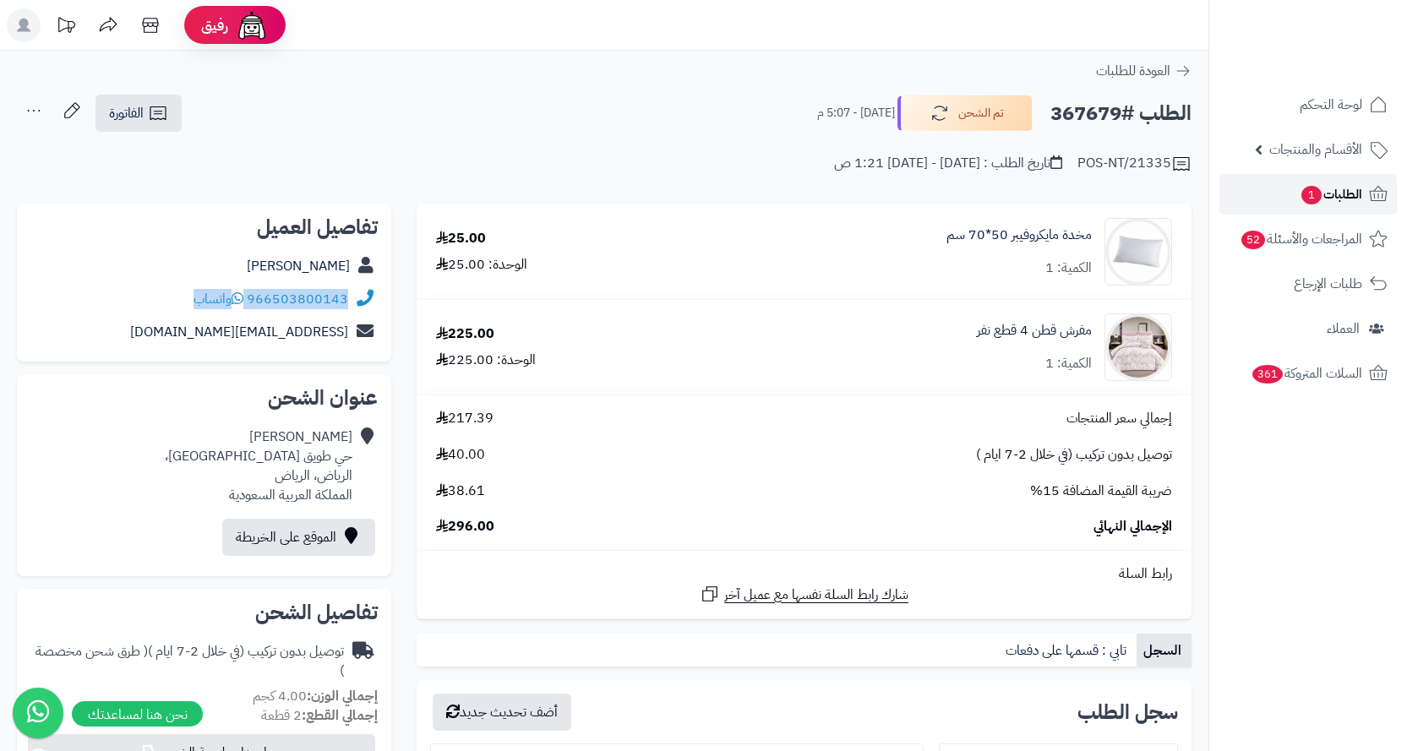
click at [1269, 194] on link "الطلبات 1" at bounding box center [1307, 194] width 177 height 41
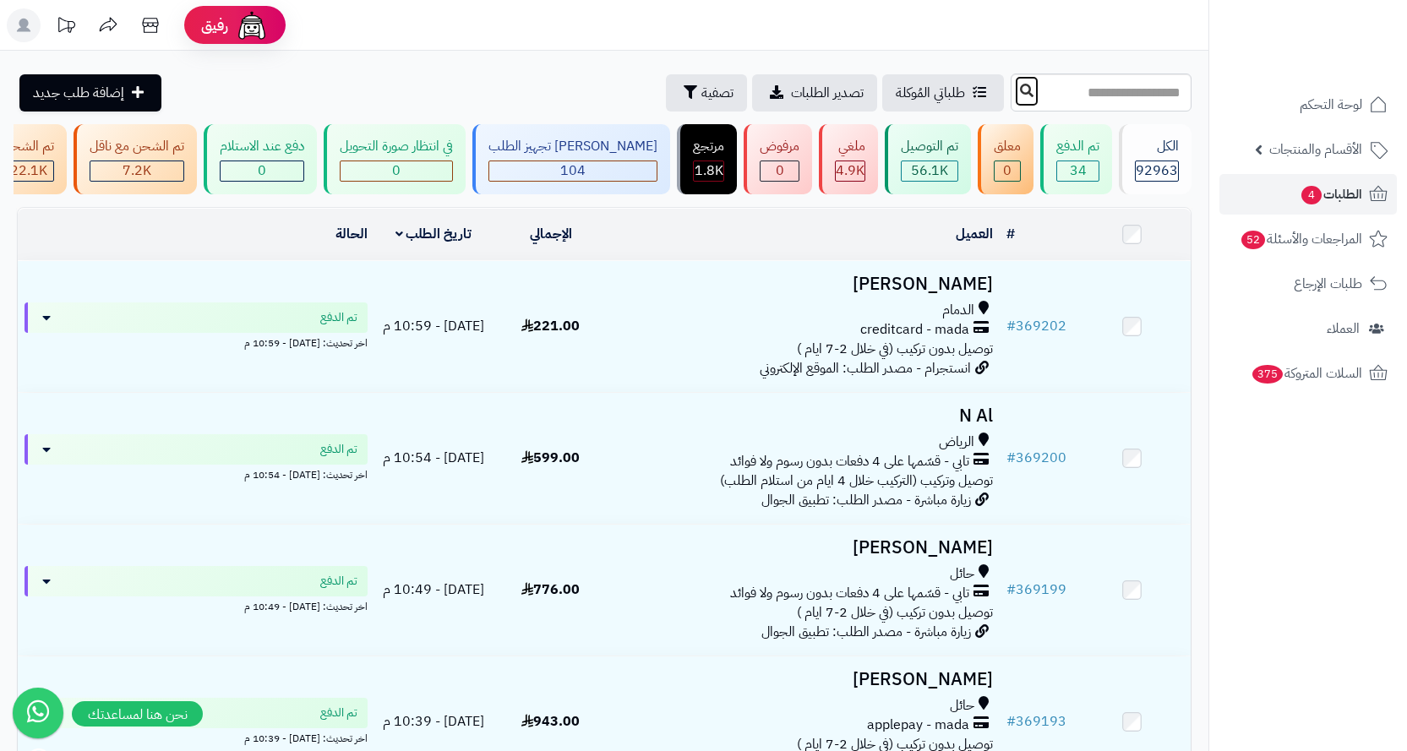
click at [1020, 95] on icon at bounding box center [1027, 91] width 14 height 14
click at [1011, 93] on input "text" at bounding box center [1101, 93] width 181 height 38
paste input "******"
type input "******"
click at [1014, 94] on button at bounding box center [1026, 91] width 25 height 32
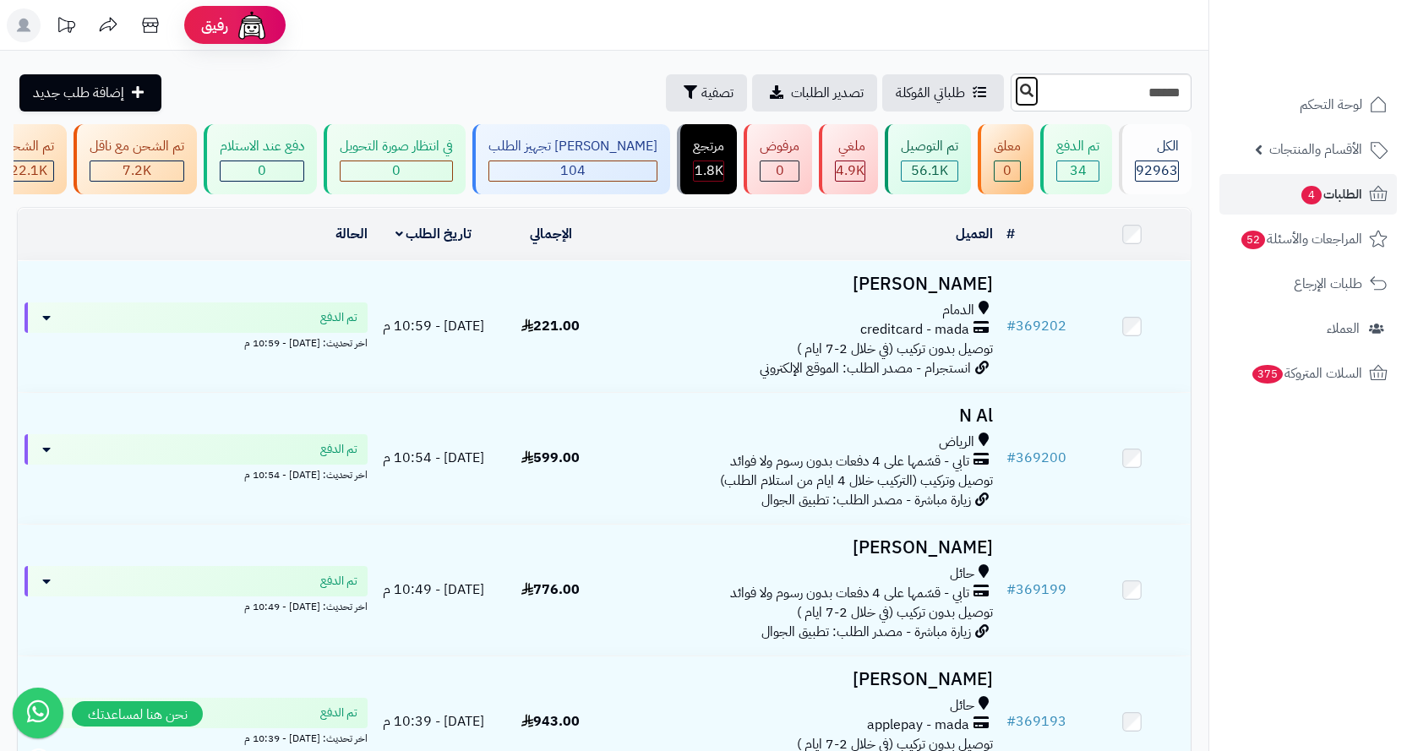
click at [1014, 94] on button at bounding box center [1026, 91] width 25 height 32
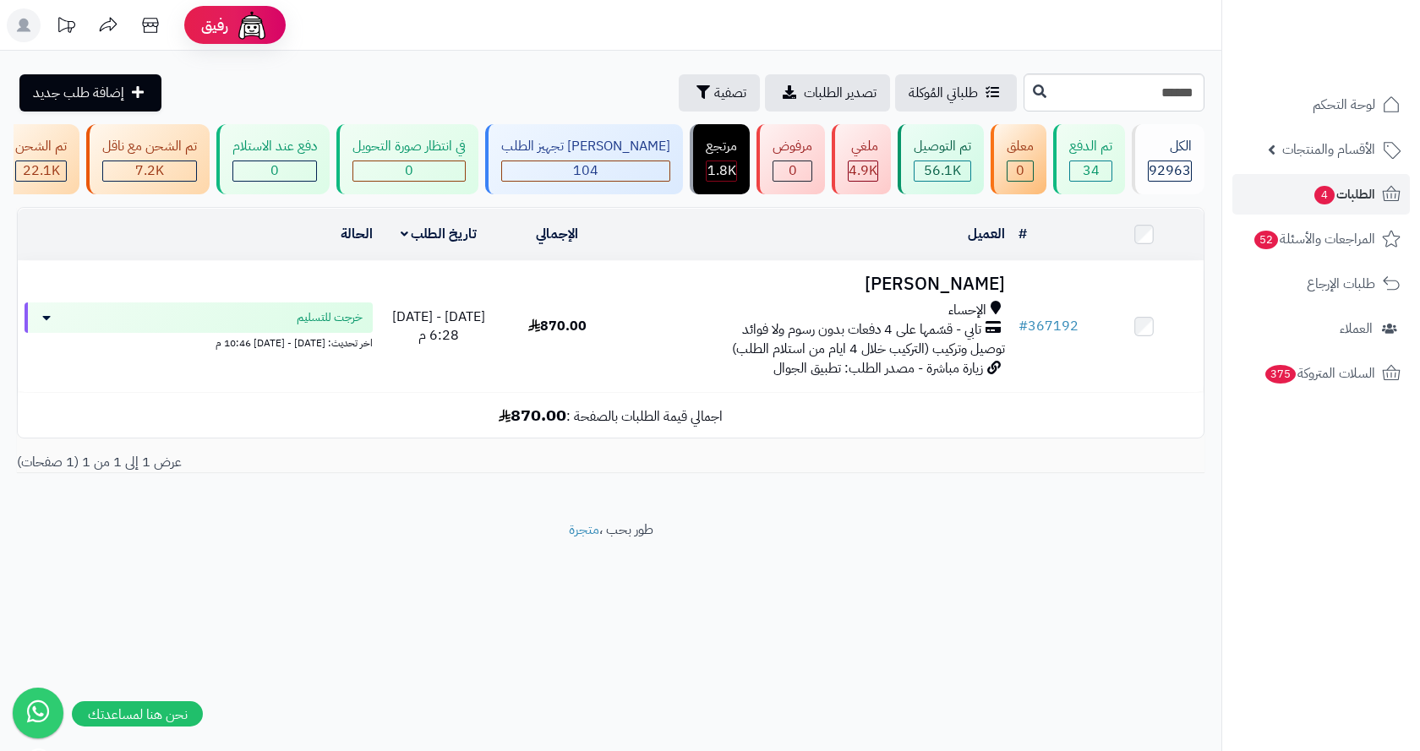
click at [586, 438] on td "اجمالي قيمة الطلبات بالصفحة : 870.00" at bounding box center [611, 415] width 1186 height 45
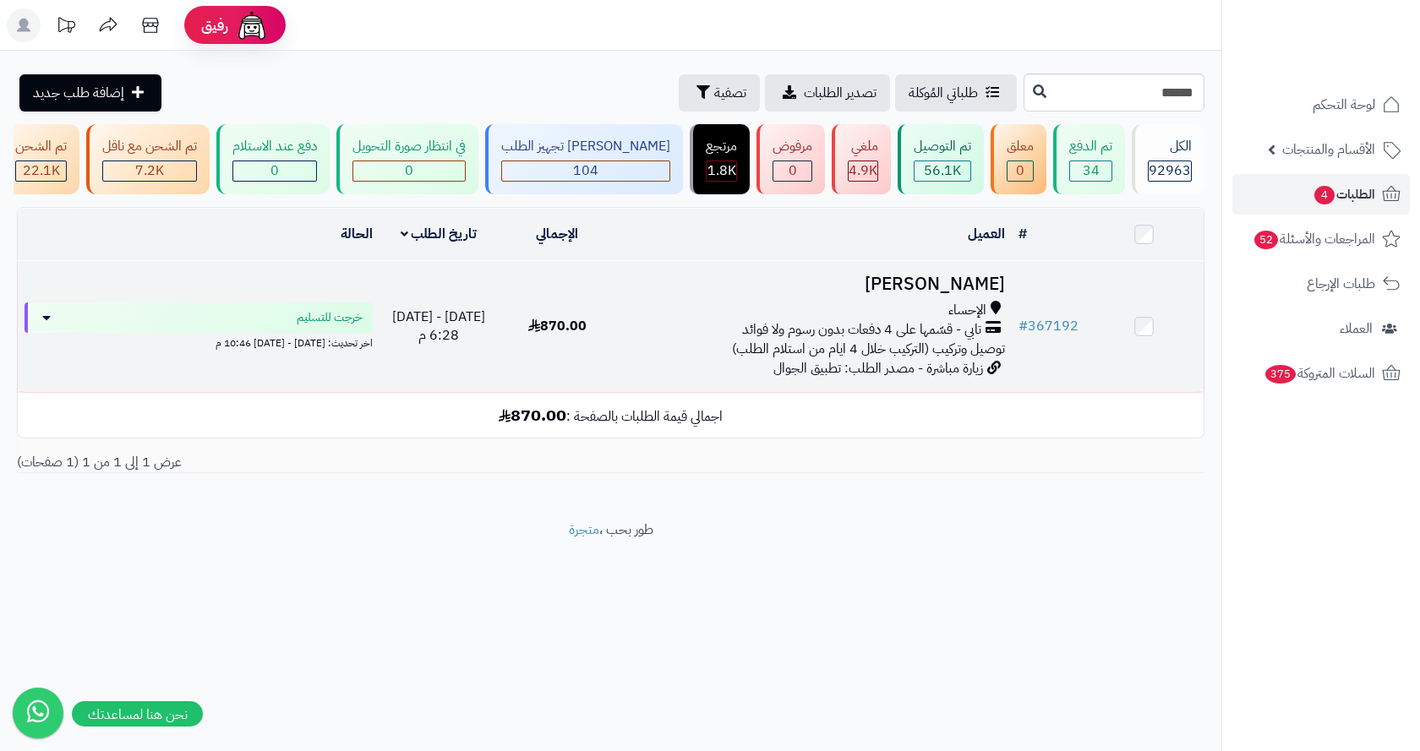
click at [612, 388] on td "870.00" at bounding box center [557, 326] width 118 height 131
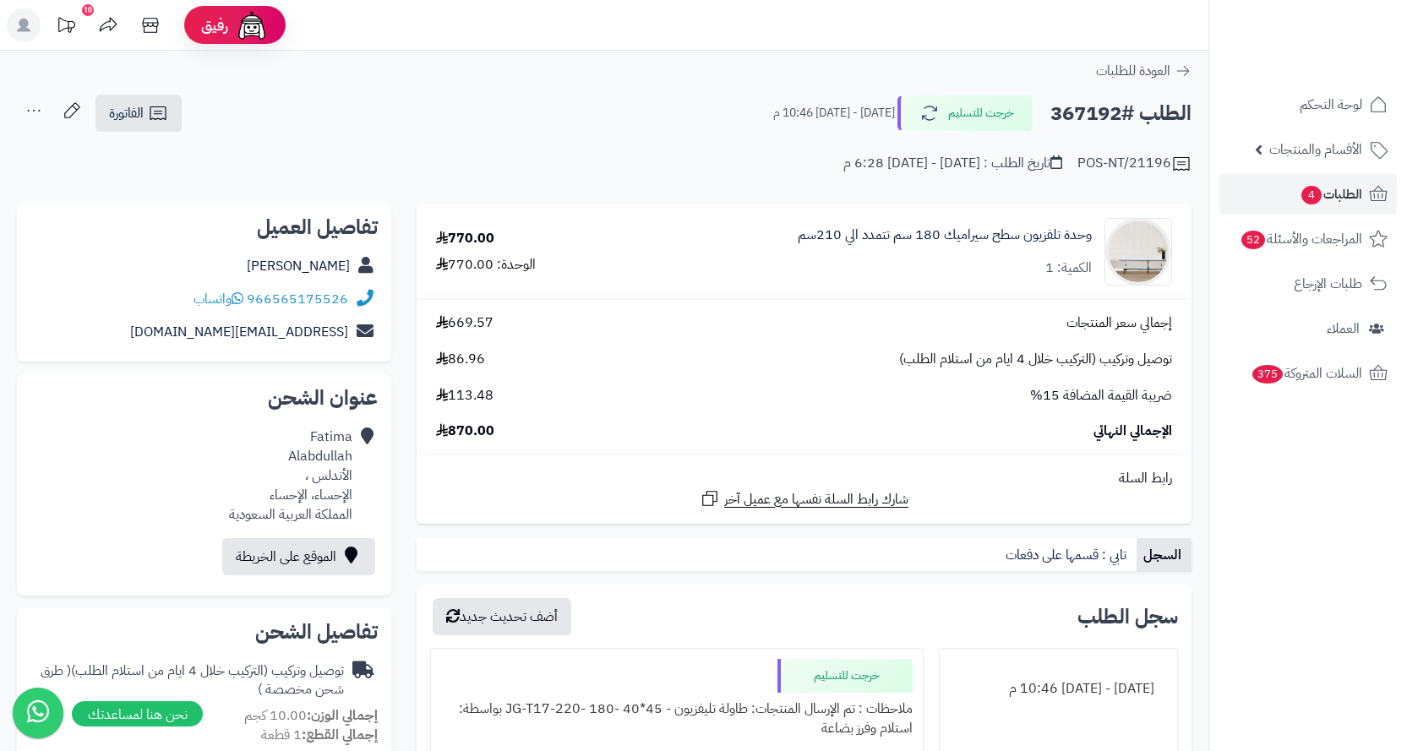
click at [151, 306] on div "966565175526 واتساب" at bounding box center [203, 299] width 347 height 33
click at [152, 306] on div "966565175526 واتساب" at bounding box center [203, 299] width 347 height 33
copy div "966565175526 واتساب"
